Goal: Information Seeking & Learning: Learn about a topic

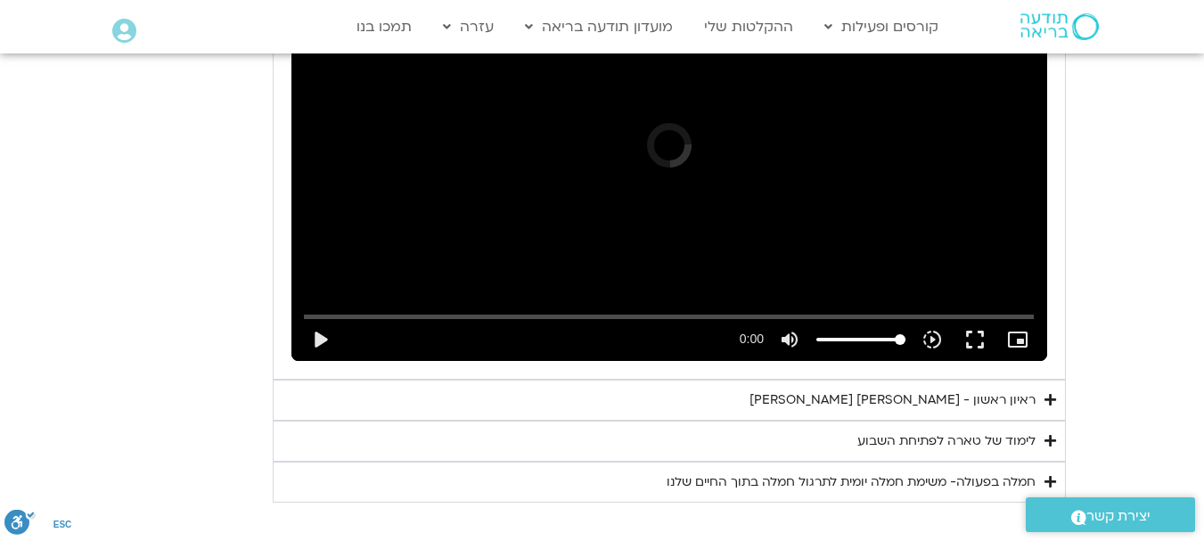
scroll to position [2026, 0]
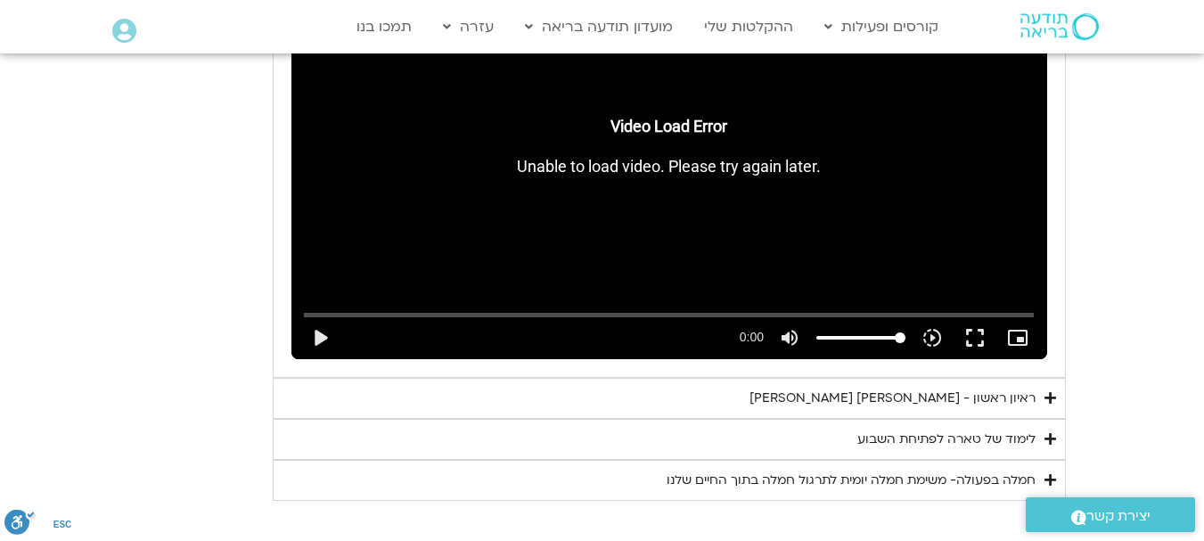
click at [860, 419] on summary "לימוד של טארה לפתיחת השבוע" at bounding box center [669, 439] width 793 height 41
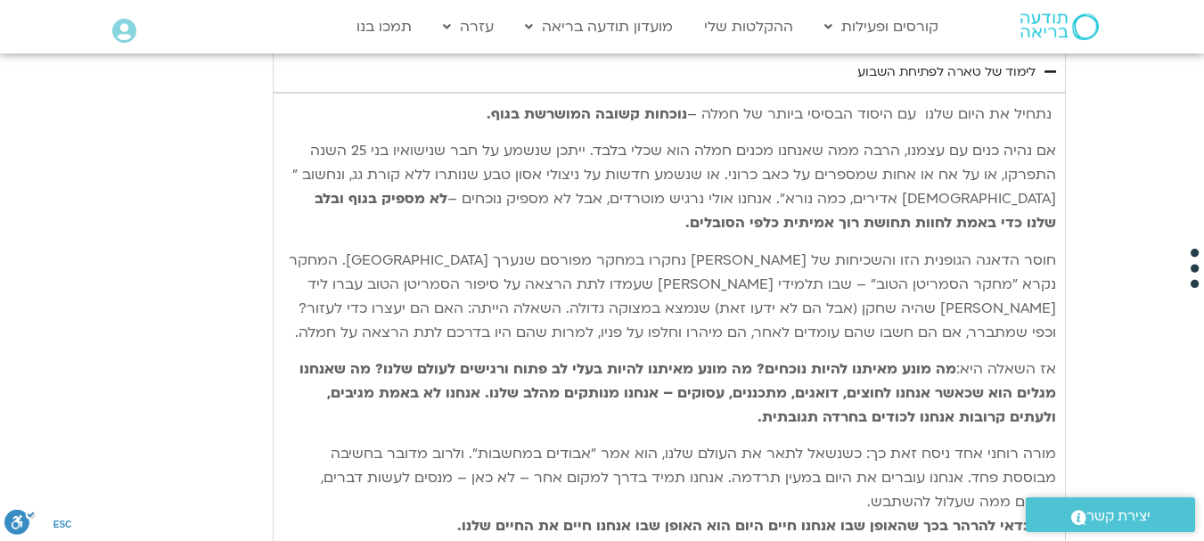
scroll to position [2381, 0]
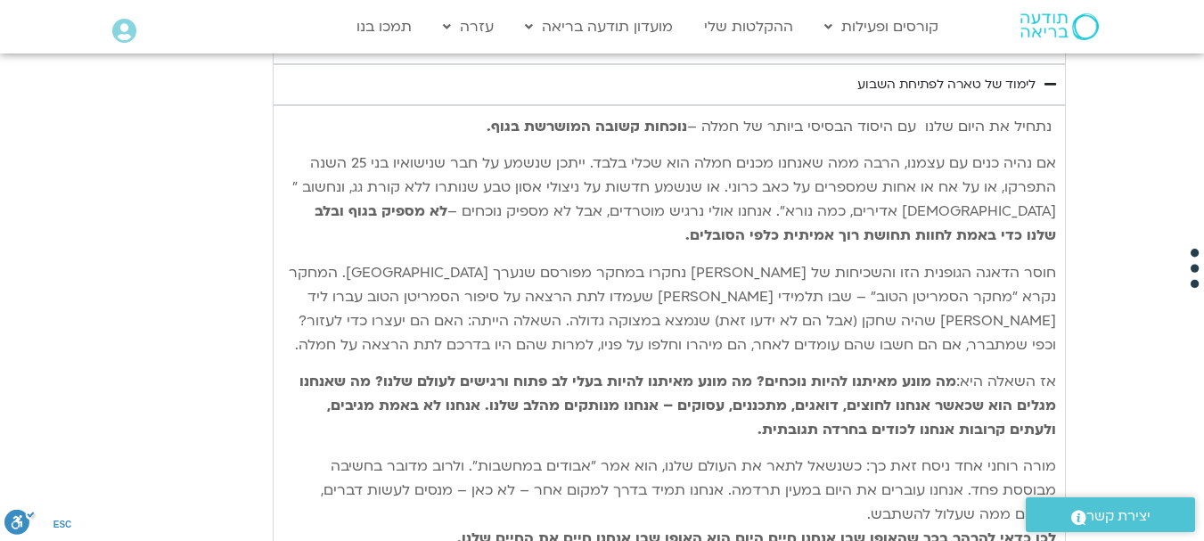
click at [941, 372] on b "מה מונע מאיתנו להיות נוכחים? מה מונע מאיתנו להיות בעלי לב פתוח ורגישים לעולם של…" at bounding box center [678, 406] width 757 height 68
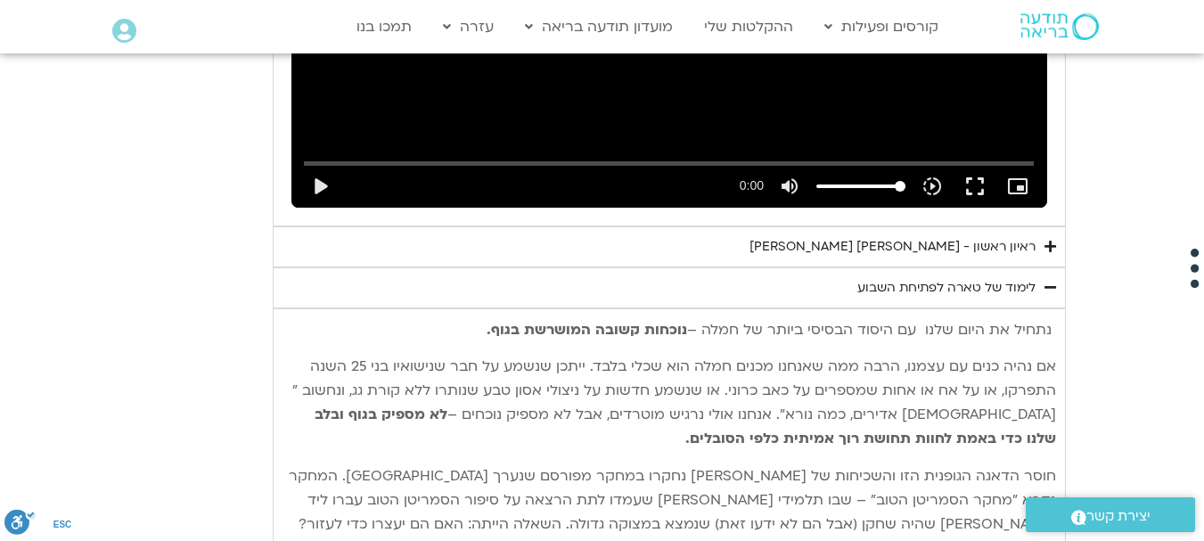
drag, startPoint x: 115, startPoint y: 37, endPoint x: 150, endPoint y: -26, distance: 71.4
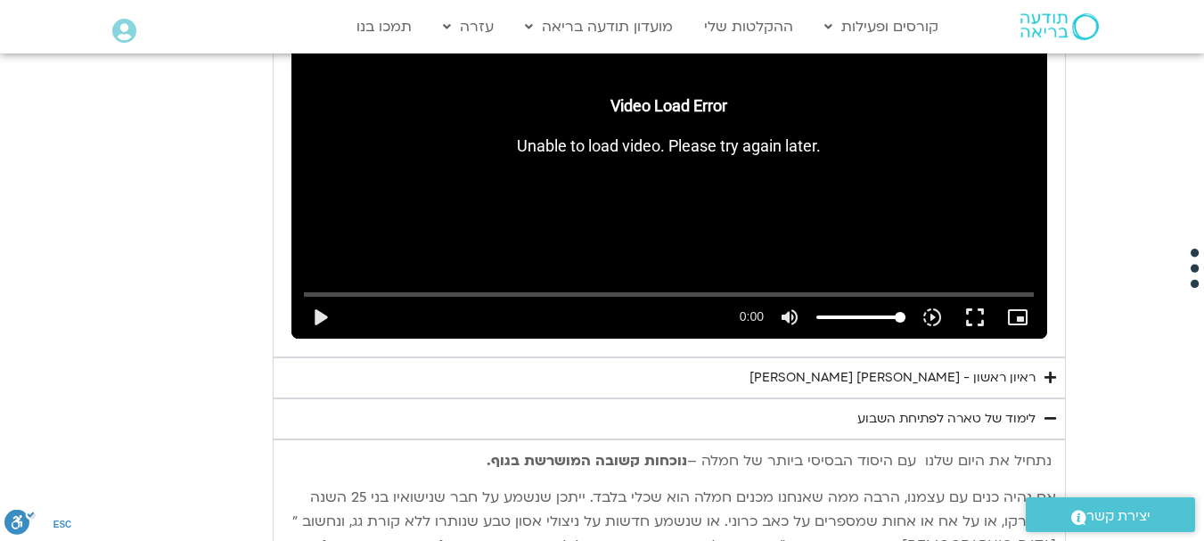
click at [1120, 272] on section "יום ראשון - חמלה עצמית השבוע שלנו מתחיל מהבסיס, תרגול של חמלה עצמית – נוכחת וקש…" at bounding box center [602, 318] width 1204 height 1454
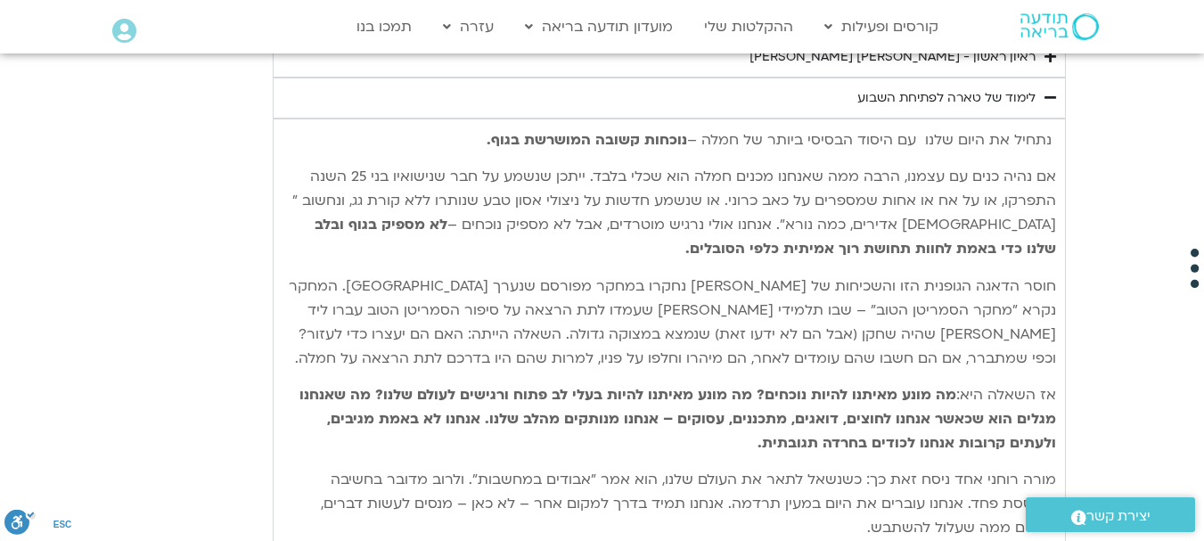
scroll to position [2403, 0]
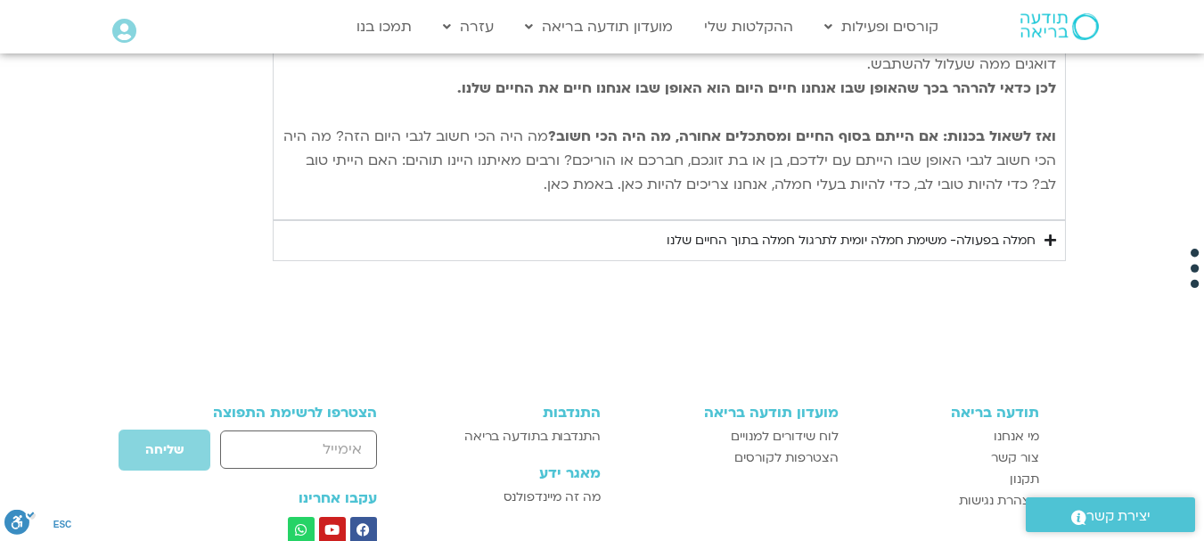
scroll to position [2867, 0]
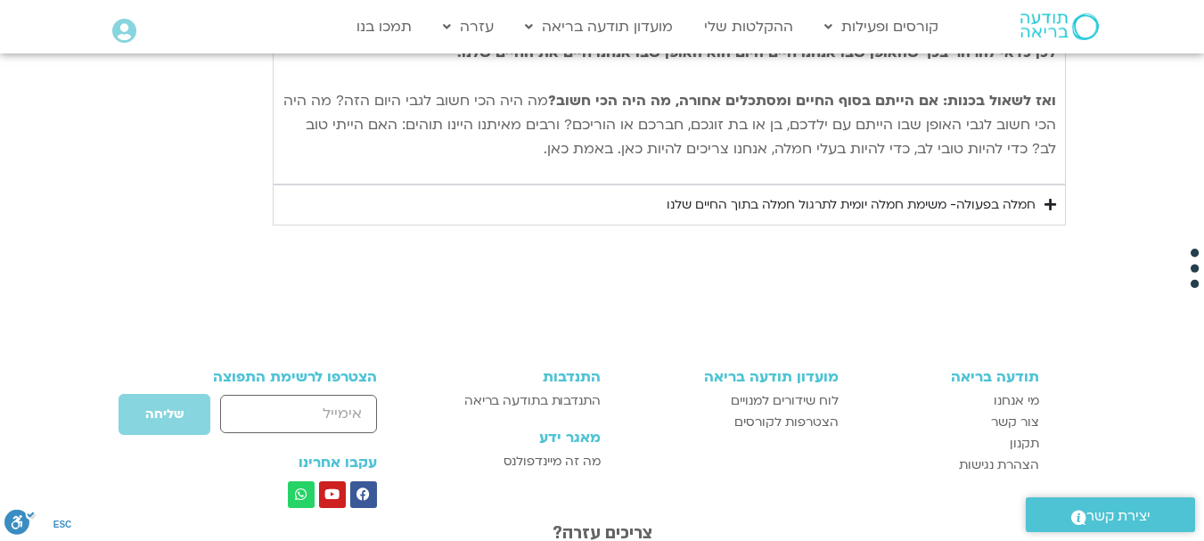
click at [975, 194] on div "חמלה בפעולה- משימת חמלה יומית לתרגול חמלה בתוך החיים שלנו" at bounding box center [851, 204] width 369 height 21
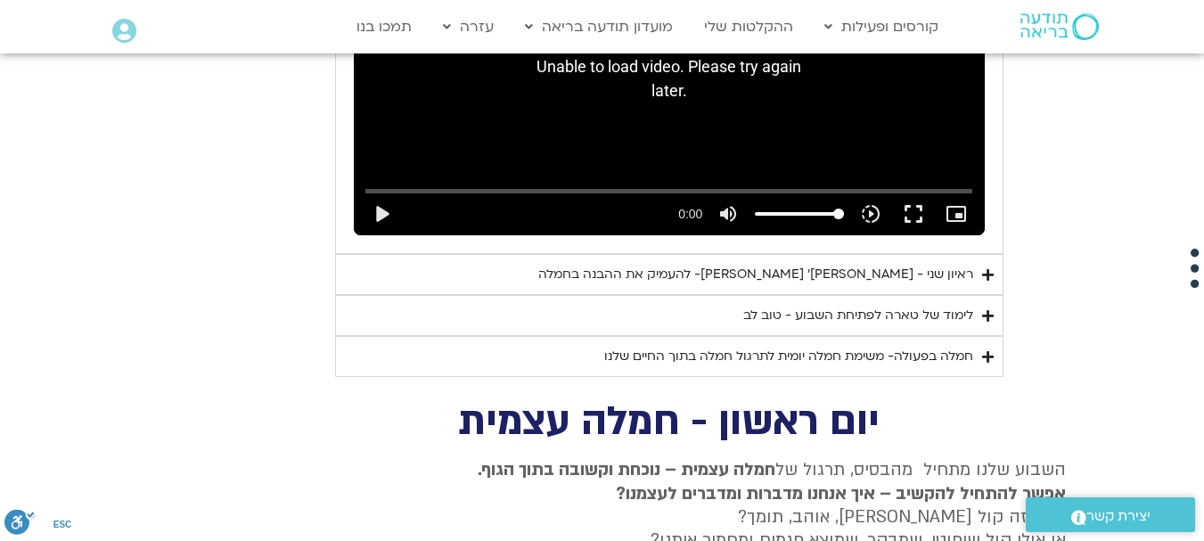
scroll to position [1218, 0]
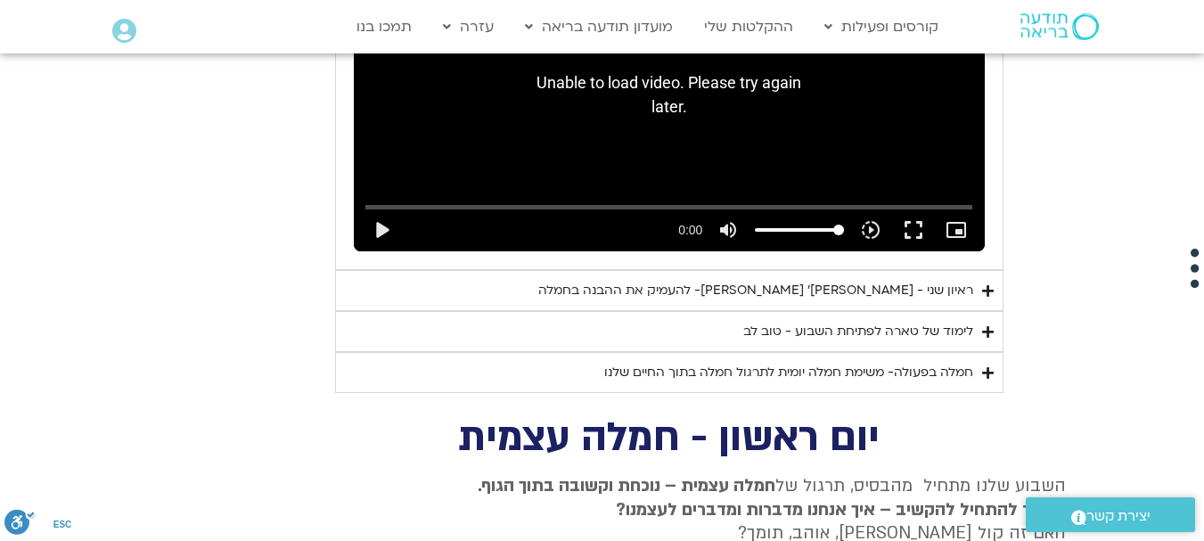
click at [973, 280] on div "ראיון שני - [PERSON_NAME]׳ [PERSON_NAME]- להעמיק את ההבנה בחמלה" at bounding box center [755, 290] width 435 height 21
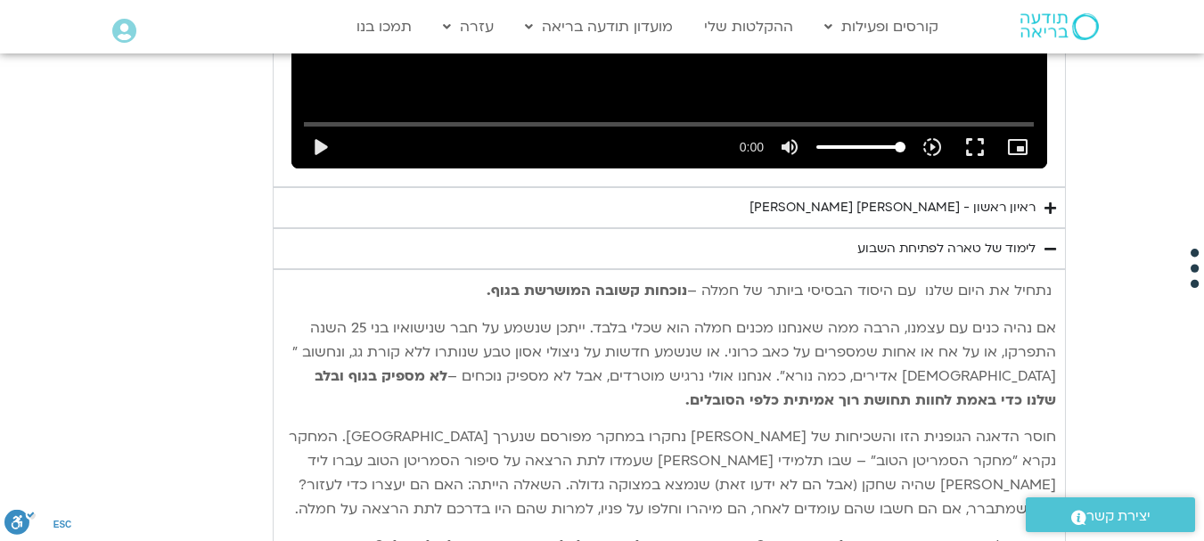
scroll to position [2610, 0]
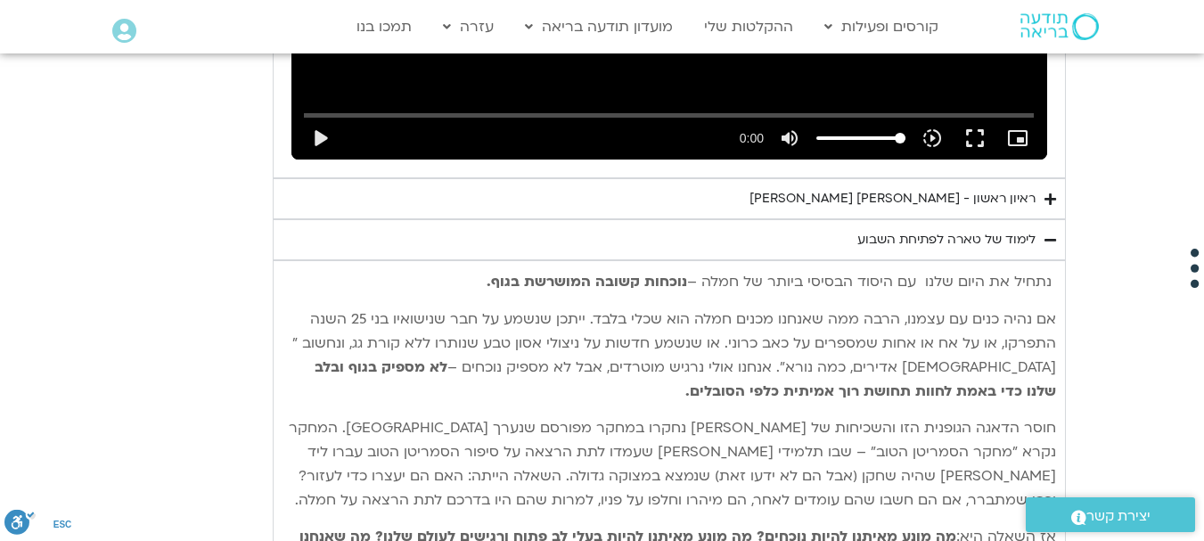
click at [1019, 188] on div "ראיון ראשון - [PERSON_NAME] [PERSON_NAME]" at bounding box center [893, 198] width 286 height 21
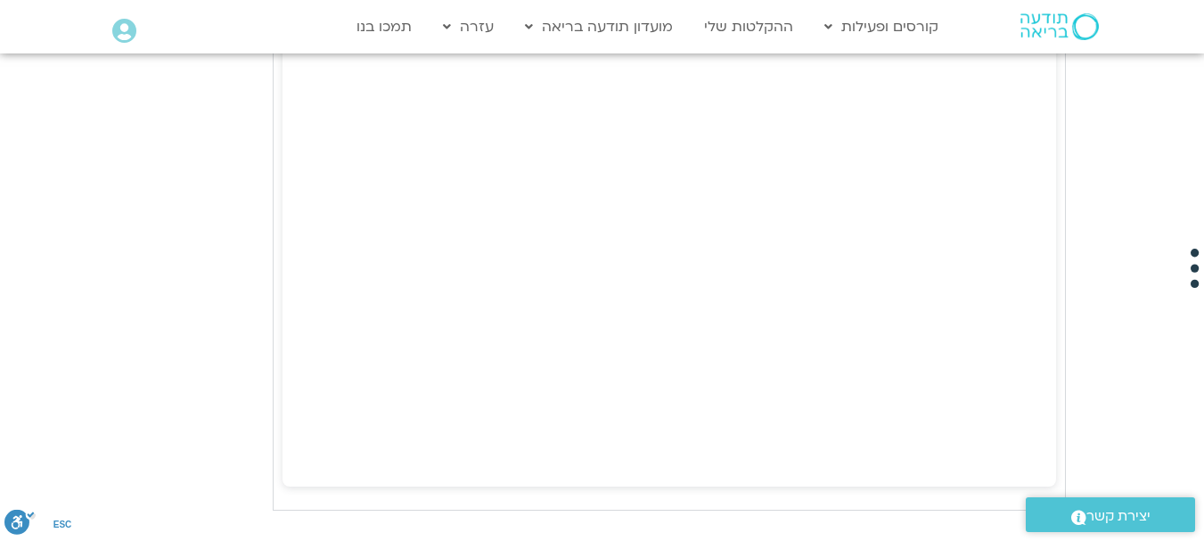
scroll to position [5008, 0]
